Goal: Go to known website: Go to known website

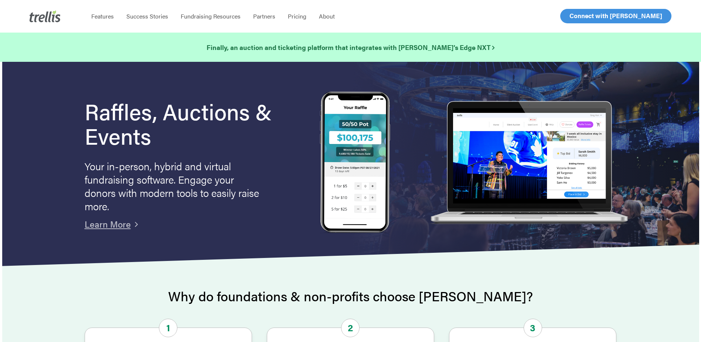
click at [581, 17] on span "Log In" at bounding box center [578, 15] width 18 height 9
click at [580, 14] on span "Log In" at bounding box center [578, 15] width 18 height 9
